Goal: Find specific page/section

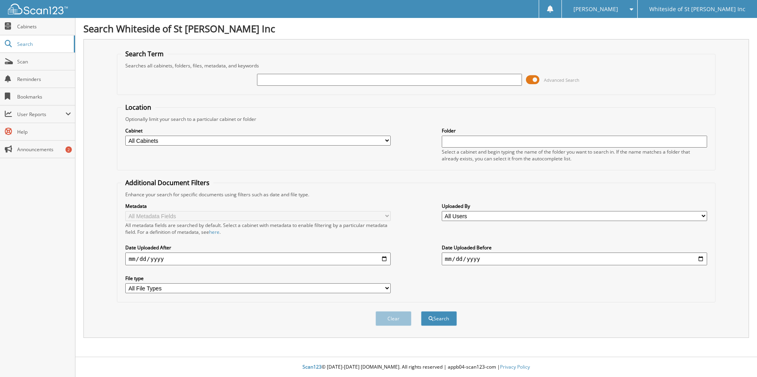
click at [296, 81] on input "text" at bounding box center [389, 80] width 265 height 12
type input "19925"
click at [421, 311] on button "Search" at bounding box center [439, 318] width 36 height 15
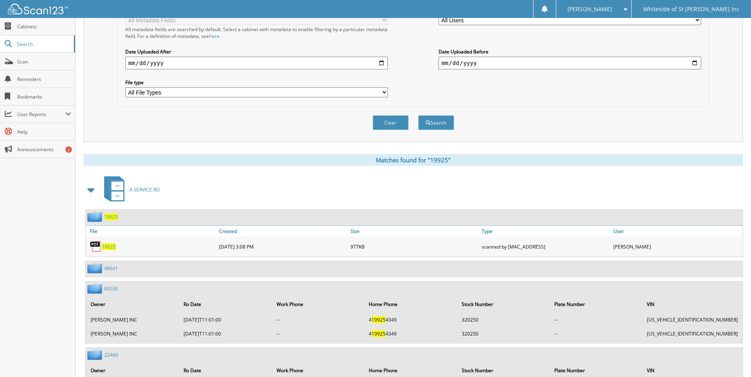
scroll to position [200, 0]
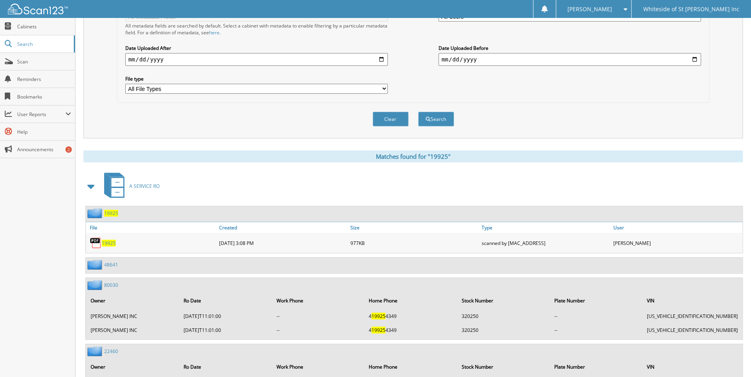
click at [90, 179] on span at bounding box center [91, 186] width 11 height 14
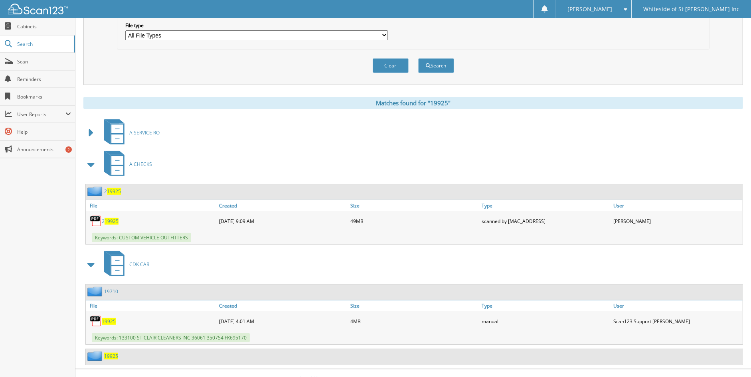
scroll to position [255, 0]
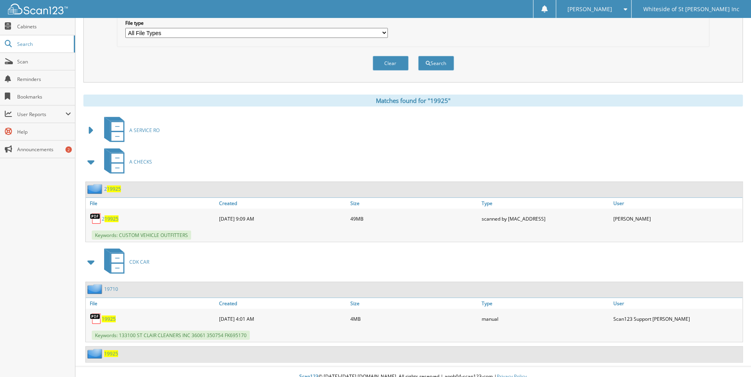
click at [111, 350] on span "19925" at bounding box center [111, 353] width 14 height 7
